Goal: Information Seeking & Learning: Learn about a topic

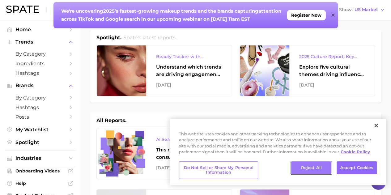
click at [324, 165] on button "Reject All" at bounding box center [311, 167] width 40 height 13
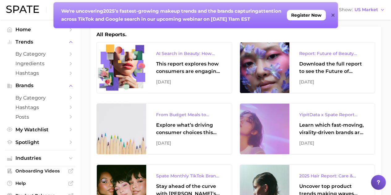
scroll to position [124, 0]
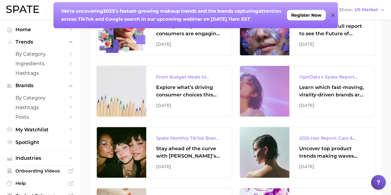
click at [332, 15] on icon at bounding box center [332, 15] width 3 height 5
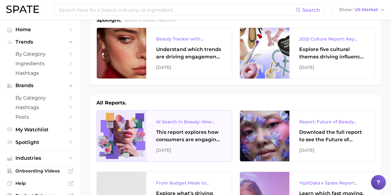
scroll to position [0, 0]
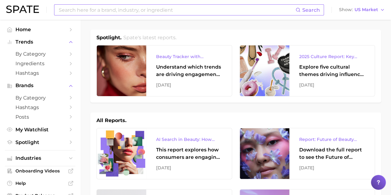
click at [162, 9] on input at bounding box center [176, 10] width 237 height 11
type input "wellness"
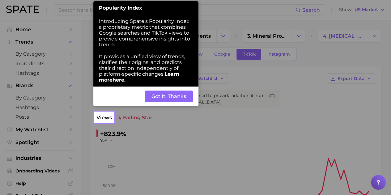
click at [169, 98] on button "Got It, Thanks" at bounding box center [169, 97] width 48 height 12
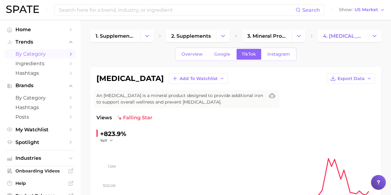
click at [45, 53] on span "by Category" at bounding box center [39, 54] width 49 height 6
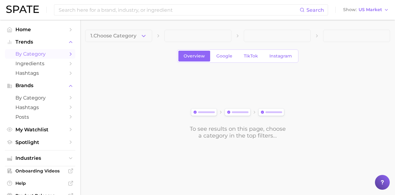
click at [70, 53] on polyline "Sidebar" at bounding box center [71, 54] width 2 height 3
click at [149, 37] on button "1. Choose Category" at bounding box center [118, 36] width 67 height 12
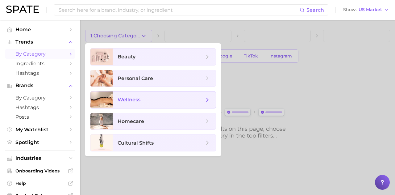
click at [141, 98] on span "wellness" at bounding box center [161, 99] width 87 height 7
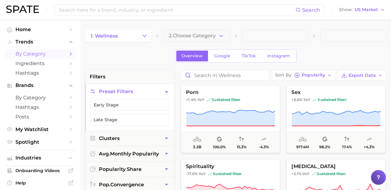
click at [222, 35] on polyline "button" at bounding box center [220, 36] width 3 height 2
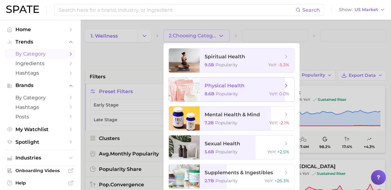
click at [232, 82] on span "physical health" at bounding box center [244, 85] width 78 height 7
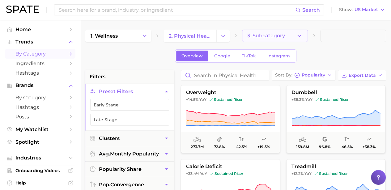
click at [274, 37] on span "3. Subcategory" at bounding box center [266, 36] width 38 height 6
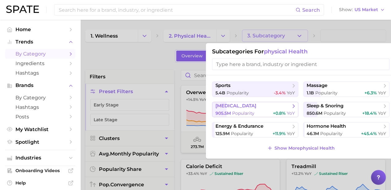
click at [264, 111] on div "905.5m Popularity +0.8% YoY" at bounding box center [254, 114] width 79 height 6
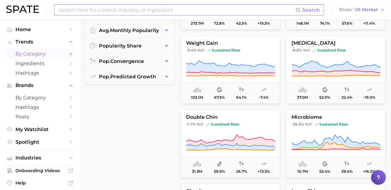
click at [150, 9] on input at bounding box center [176, 10] width 237 height 11
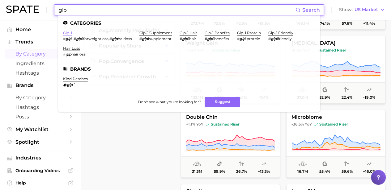
type input "glp"
click at [67, 34] on link "glp-1" at bounding box center [67, 33] width 9 height 5
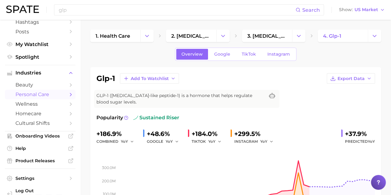
scroll to position [93, 0]
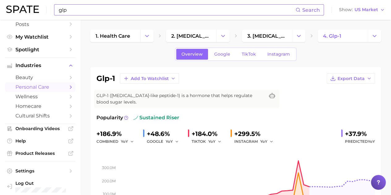
click at [82, 11] on input "glp" at bounding box center [176, 10] width 237 height 11
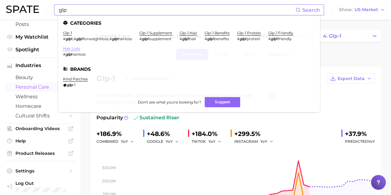
click at [75, 49] on link "hair loss" at bounding box center [71, 48] width 17 height 5
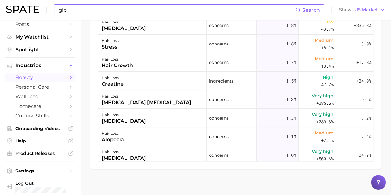
scroll to position [424, 0]
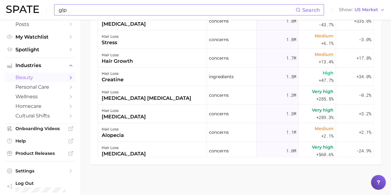
click at [0, 104] on nav "Home Trends by Category Ingredients Hashtags Brands by Category Hashtags Posts …" at bounding box center [40, 107] width 80 height 175
